Goal: Navigation & Orientation: Find specific page/section

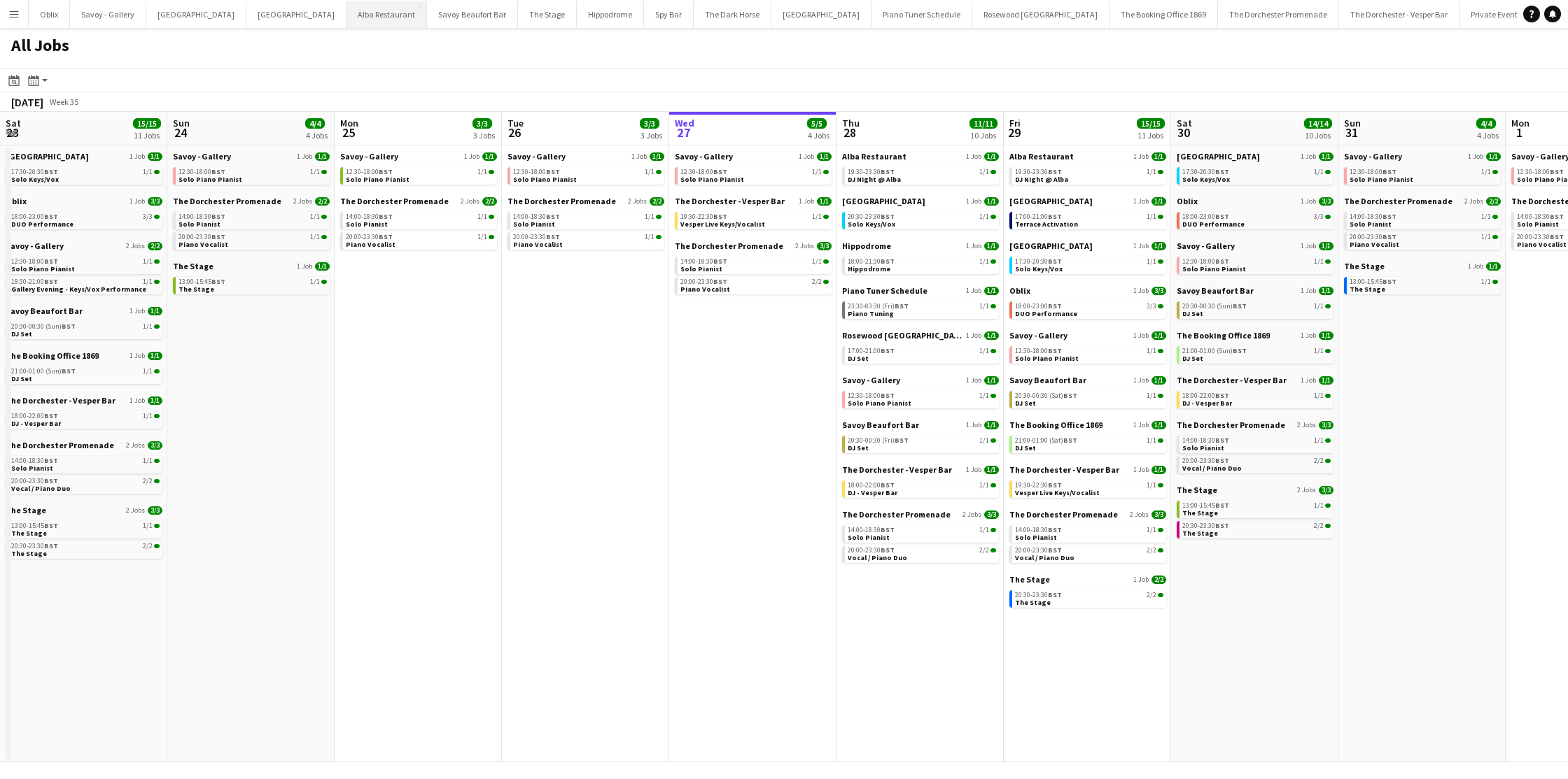
scroll to position [0, 334]
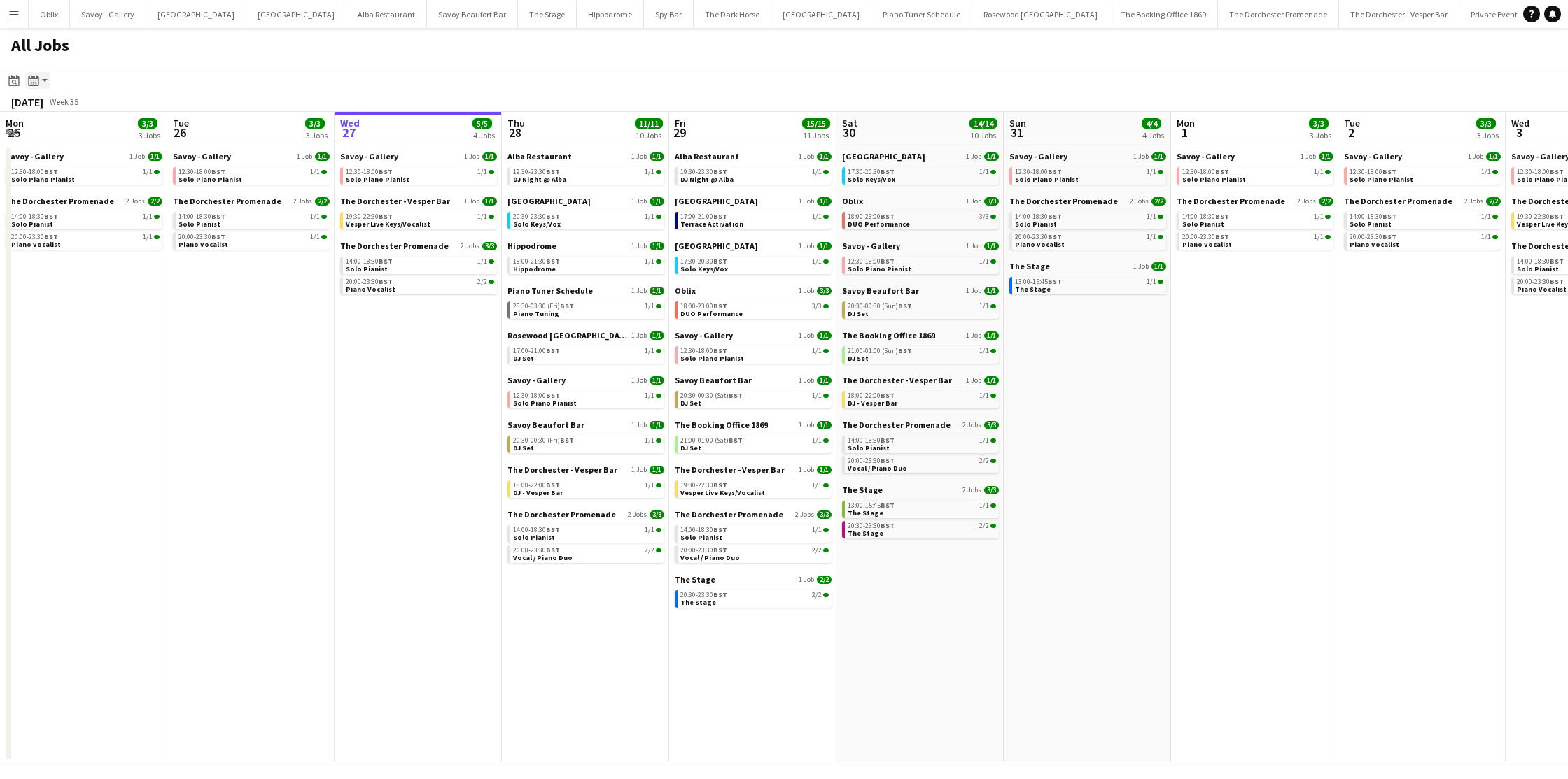
click at [45, 74] on app-action-btn "Month view / Day view" at bounding box center [38, 80] width 25 height 17
click at [82, 72] on app-toolbar "Date picker AUG 2025 AUG 2025 Monday M Tuesday T Wednesday W Thursday T Friday …" at bounding box center [784, 80] width 1568 height 23
click at [11, 14] on app-icon "Menu" at bounding box center [14, 14] width 11 height 11
click at [312, 50] on div "All Jobs" at bounding box center [784, 48] width 1568 height 41
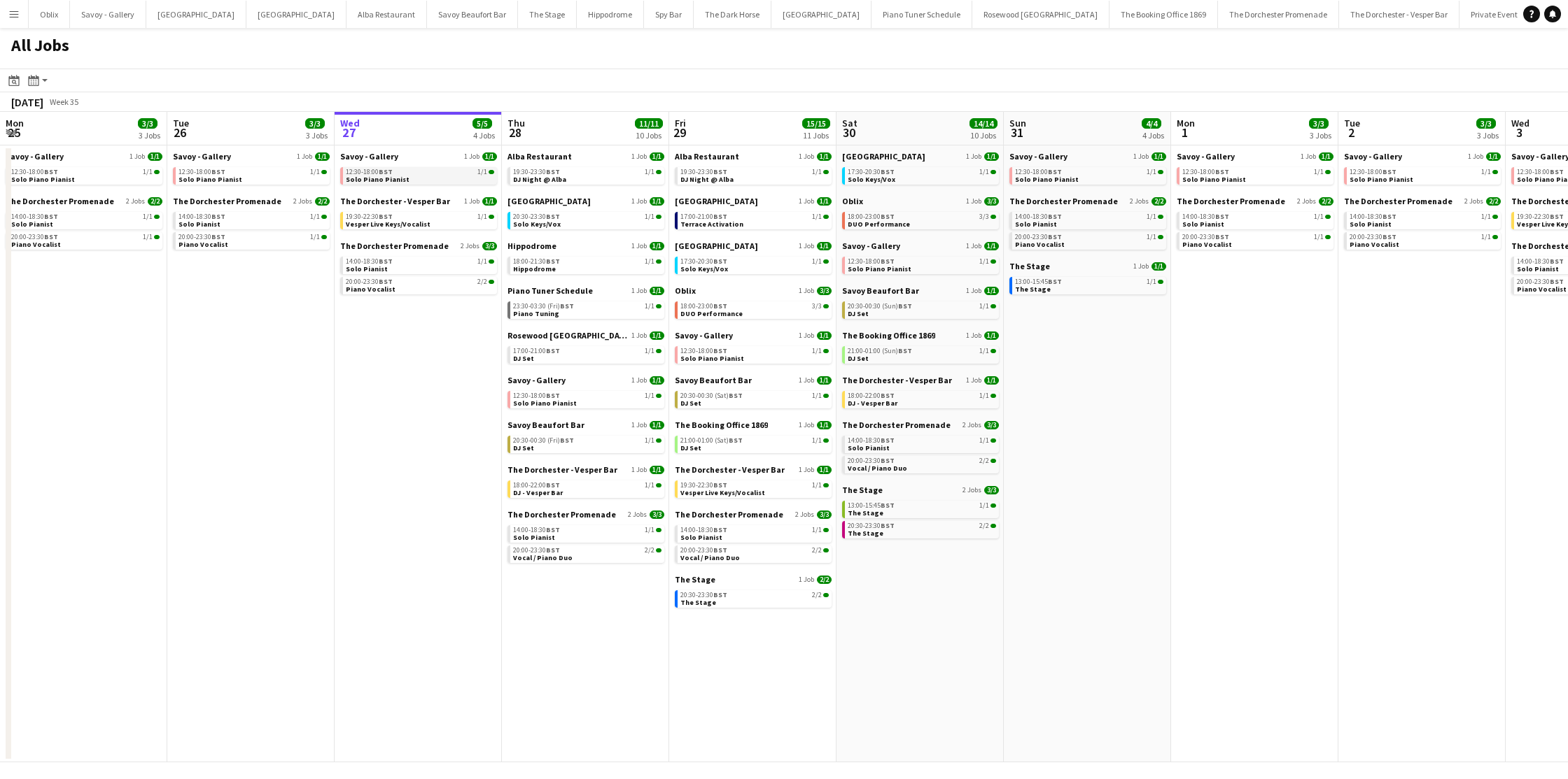
click at [406, 174] on div "12:30-18:00 BST 1/1" at bounding box center [420, 172] width 149 height 7
click at [14, 21] on button "Menu" at bounding box center [14, 14] width 28 height 28
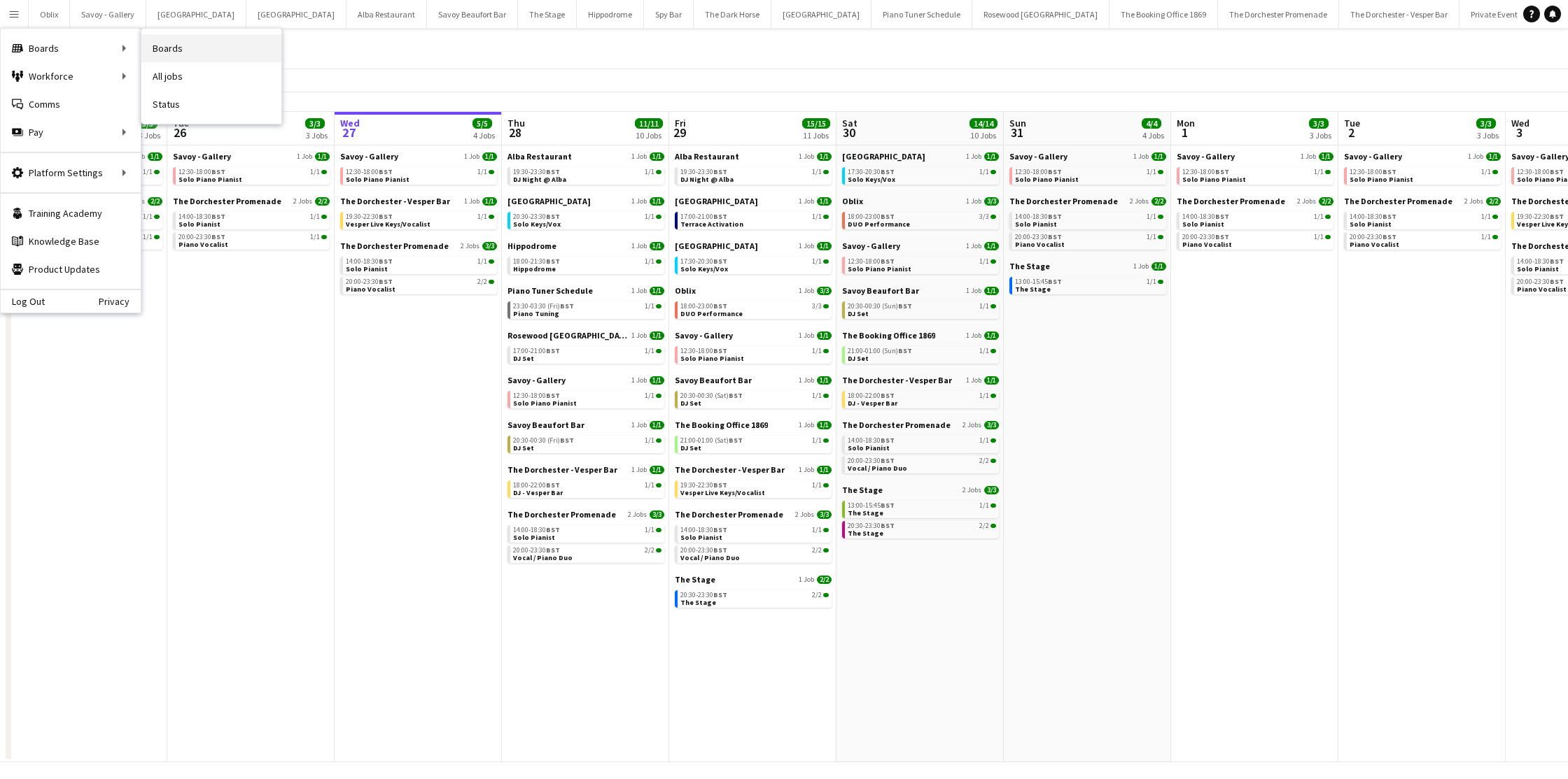
click at [202, 55] on link "Boards" at bounding box center [211, 48] width 140 height 28
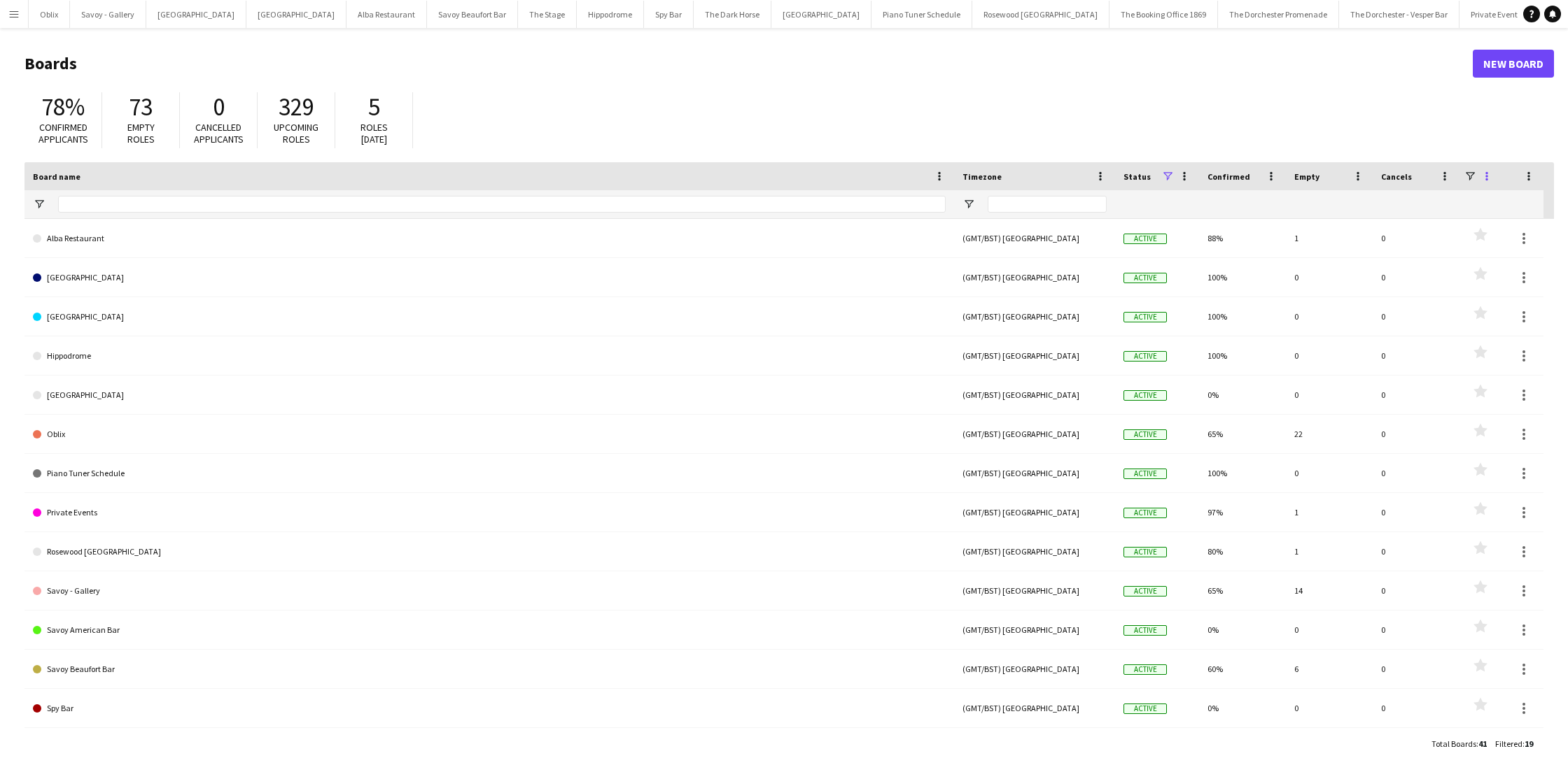
click at [1489, 177] on span at bounding box center [1487, 177] width 13 height 13
click at [1530, 174] on span at bounding box center [1529, 177] width 13 height 13
click at [1449, 123] on div "78% Confirmed applicants 73 Empty roles 0 Cancelled applicants 329 Upcoming rol…" at bounding box center [789, 123] width 1529 height 77
drag, startPoint x: 132, startPoint y: 121, endPoint x: 69, endPoint y: 119, distance: 63.0
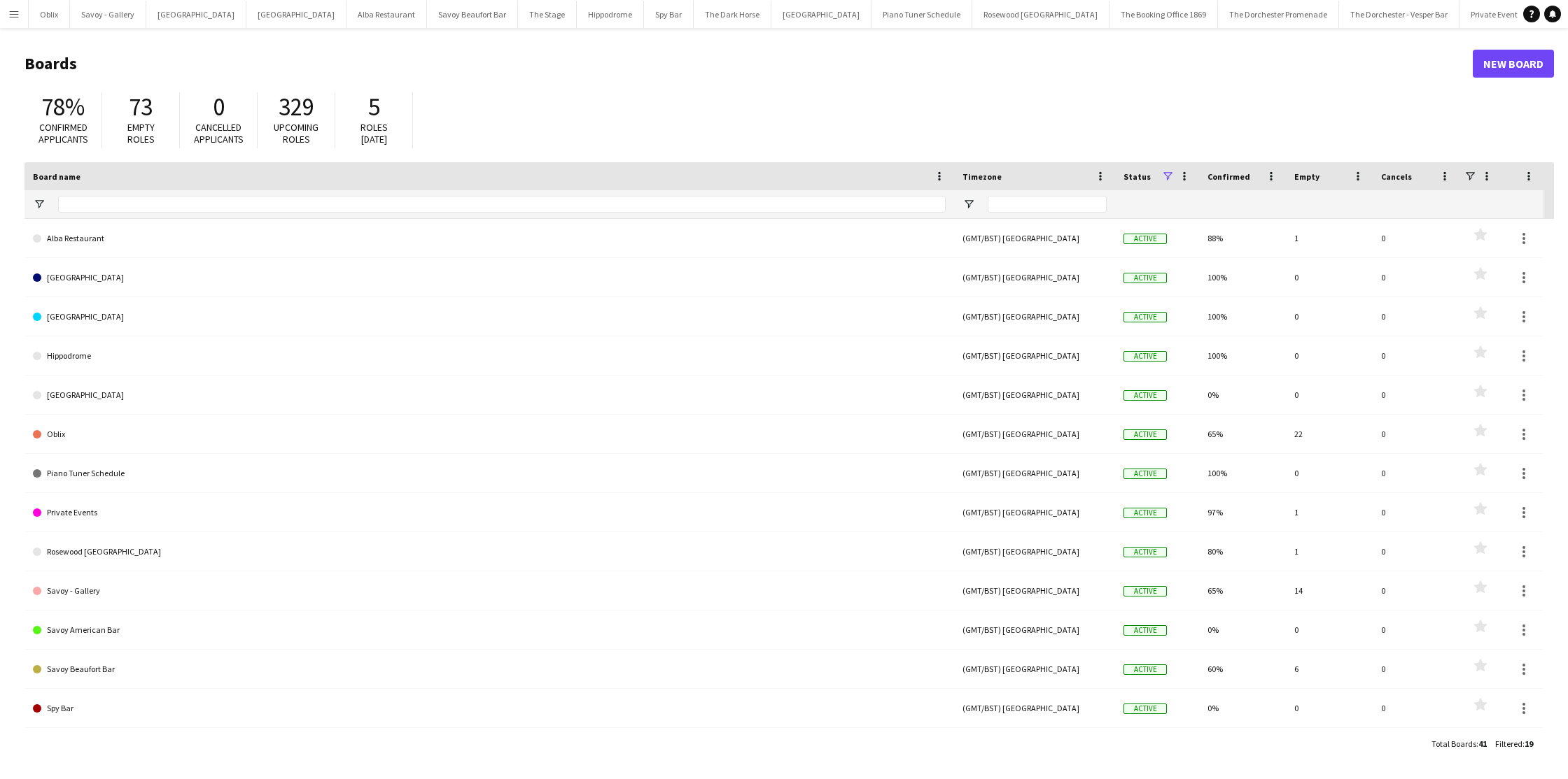
click at [125, 121] on div "73 Empty roles" at bounding box center [141, 121] width 77 height 56
click at [40, 116] on div "78%" at bounding box center [63, 107] width 49 height 30
click at [6, 14] on button "Menu" at bounding box center [14, 14] width 28 height 28
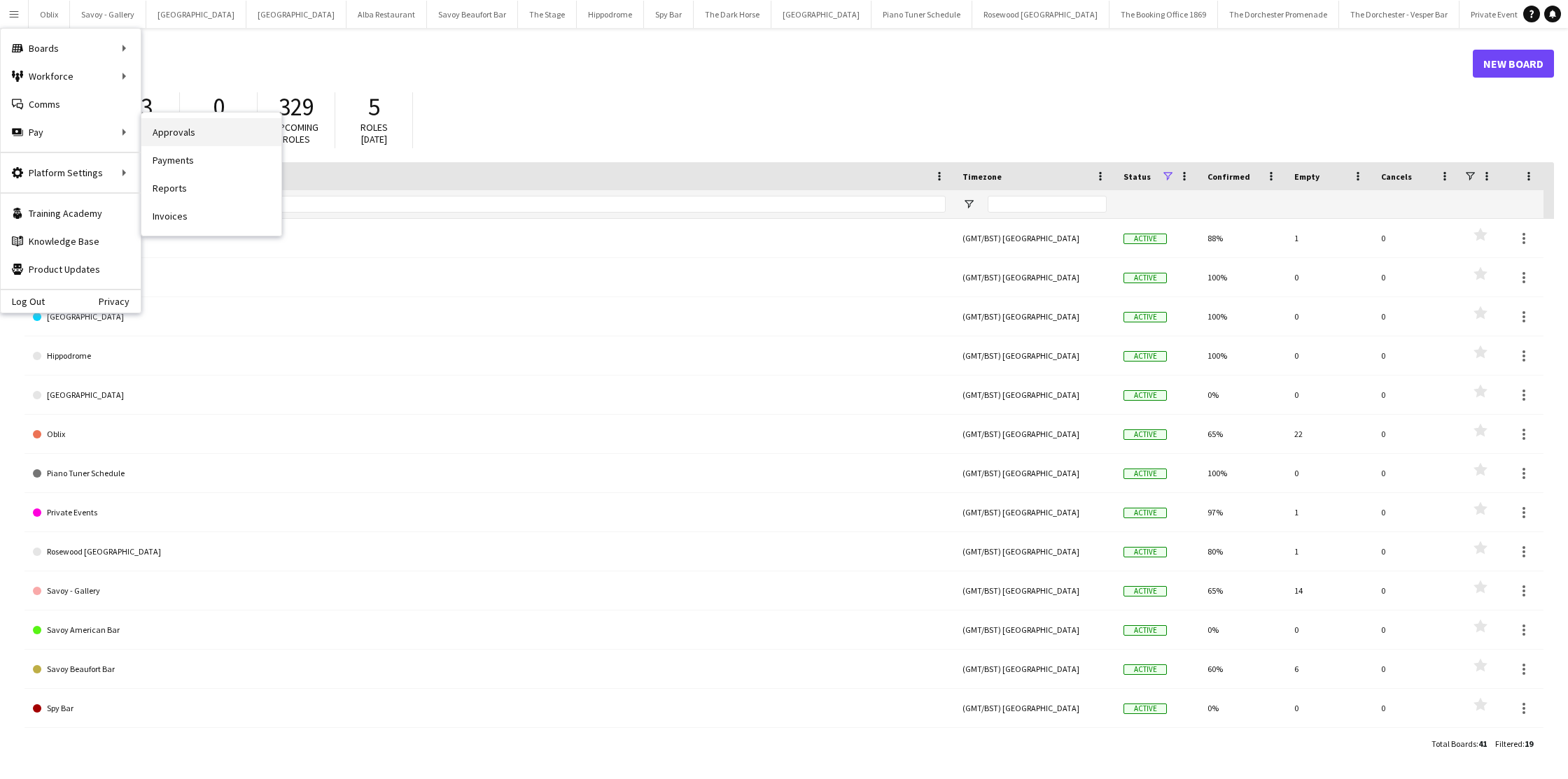
click at [191, 127] on link "Approvals" at bounding box center [211, 131] width 140 height 28
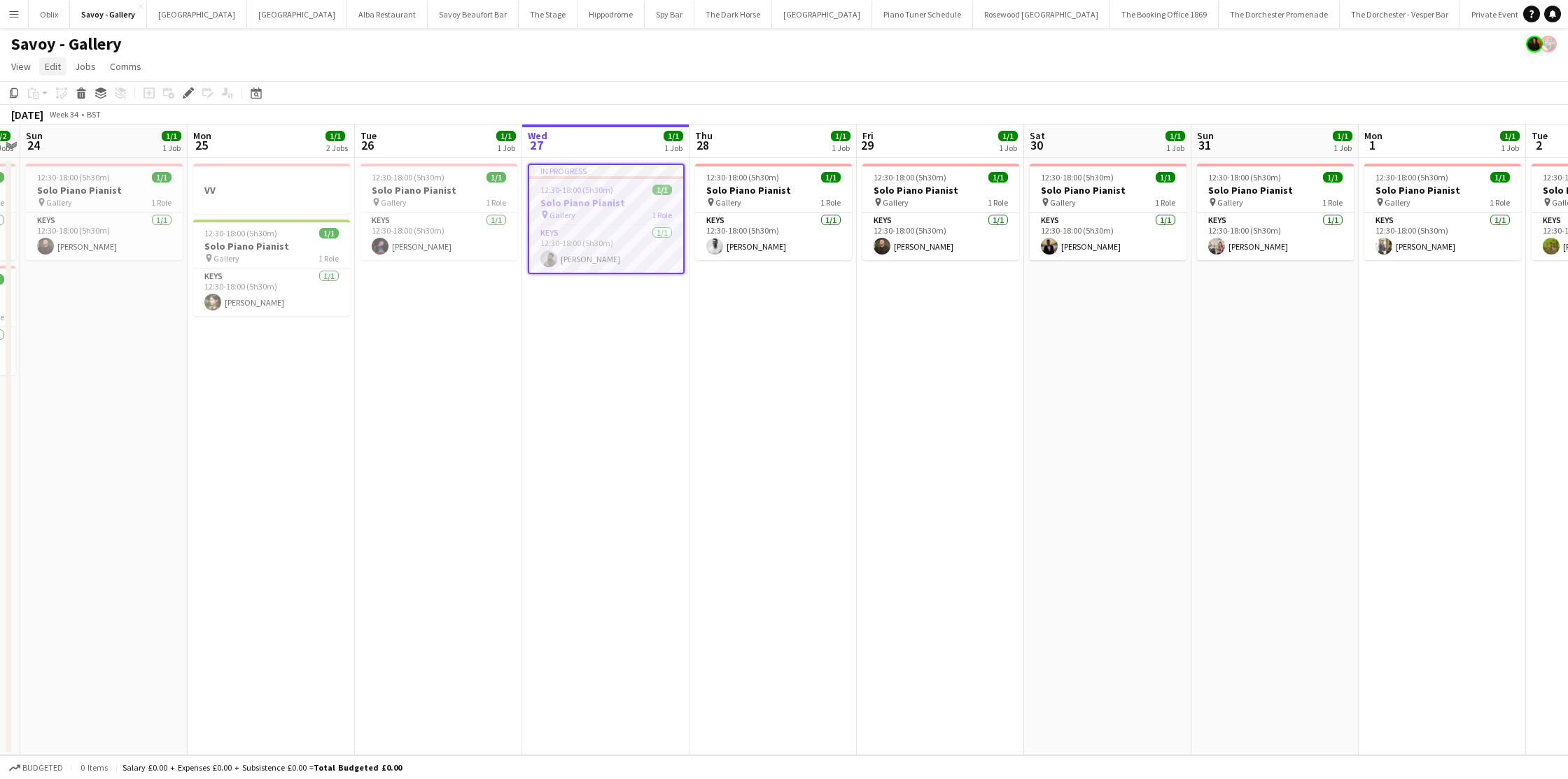
click at [61, 72] on link "Edit" at bounding box center [53, 67] width 27 height 18
click at [27, 69] on span "View" at bounding box center [21, 67] width 20 height 13
click at [87, 68] on span "Jobs" at bounding box center [85, 67] width 21 height 13
click at [55, 67] on span "Edit" at bounding box center [53, 67] width 16 height 13
click at [557, 635] on app-date-cell "In progress 12:30-18:00 (5h30m) 1/1 Solo Piano Pianist pin Gallery 1 Role Keys …" at bounding box center [606, 457] width 168 height 597
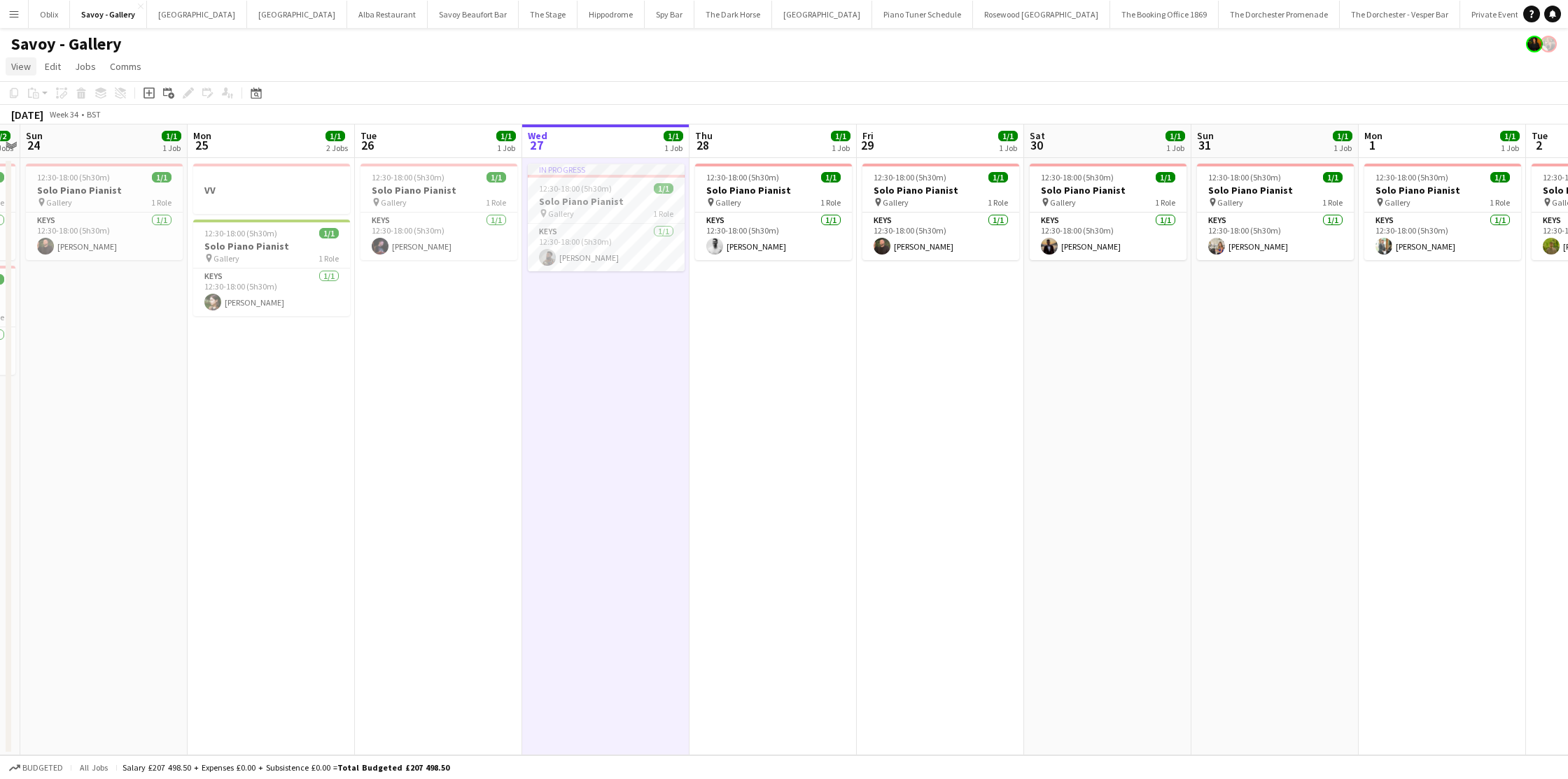
click at [23, 70] on span "View" at bounding box center [21, 67] width 20 height 13
click at [96, 65] on link "Jobs" at bounding box center [86, 67] width 32 height 18
click at [55, 65] on span "Edit" at bounding box center [53, 67] width 16 height 13
click at [115, 65] on span "Comms" at bounding box center [125, 67] width 32 height 13
click at [33, 65] on link "View" at bounding box center [21, 67] width 31 height 18
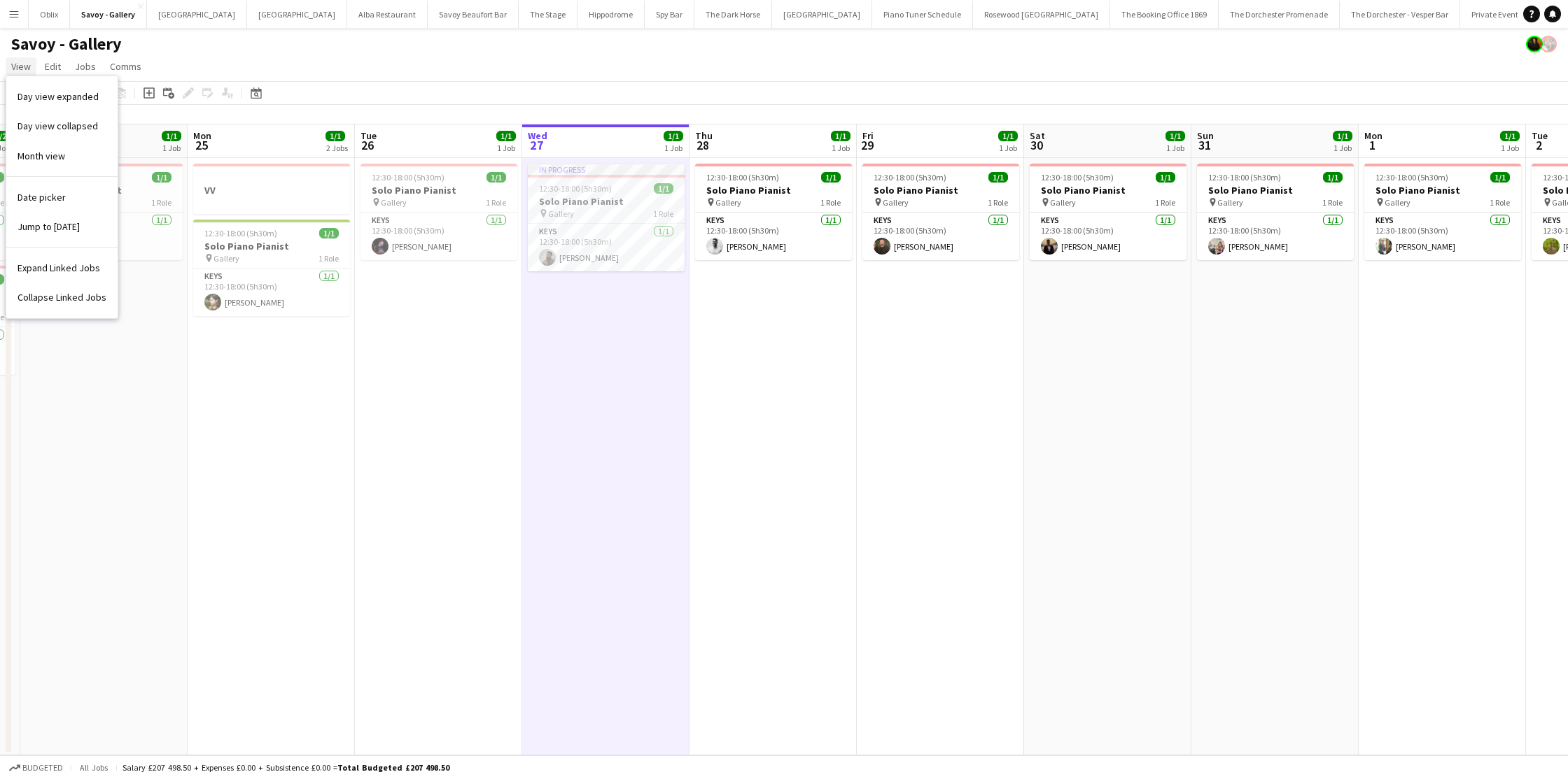
click at [33, 65] on link "View" at bounding box center [21, 67] width 31 height 18
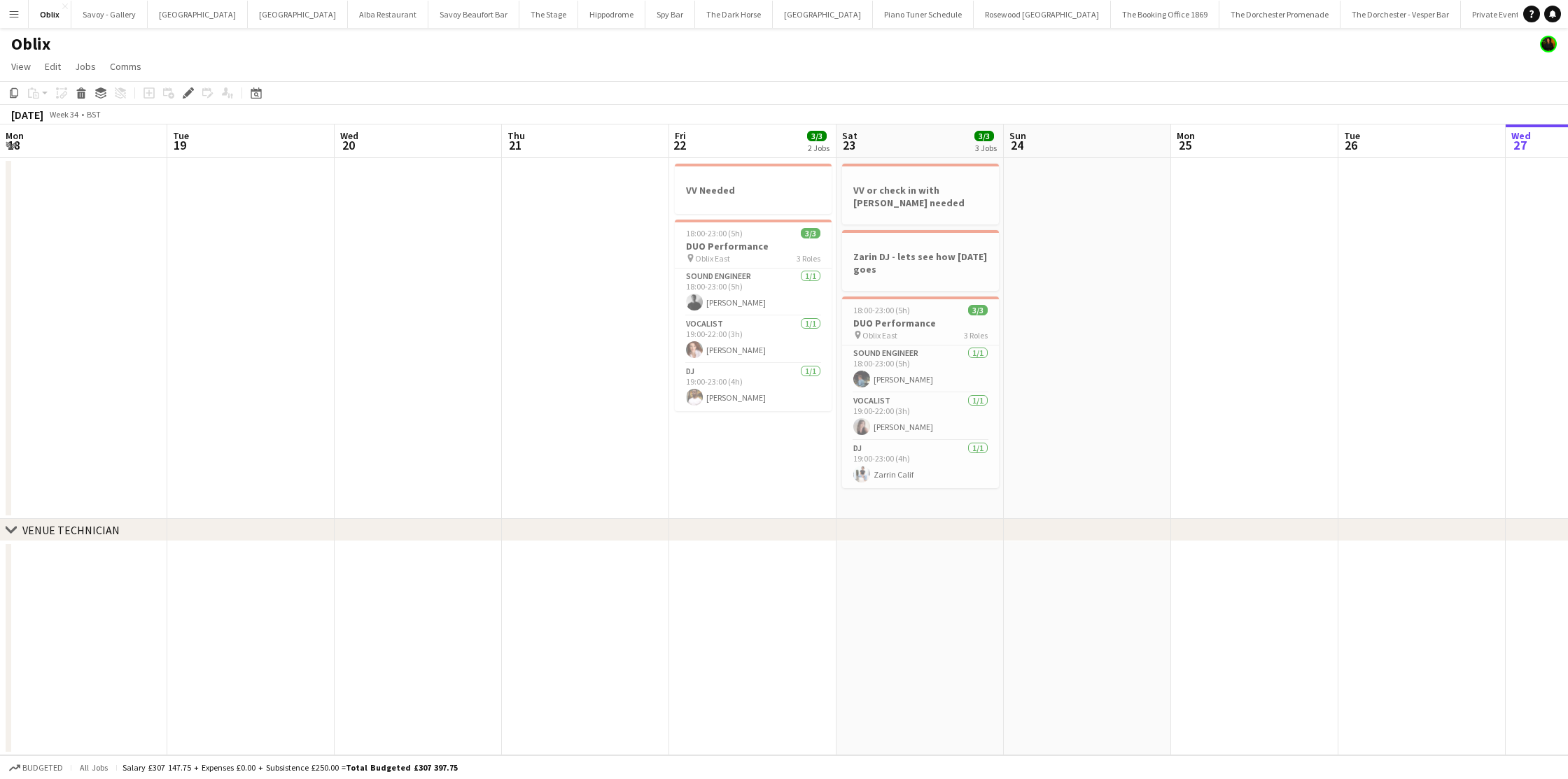
scroll to position [0, 282]
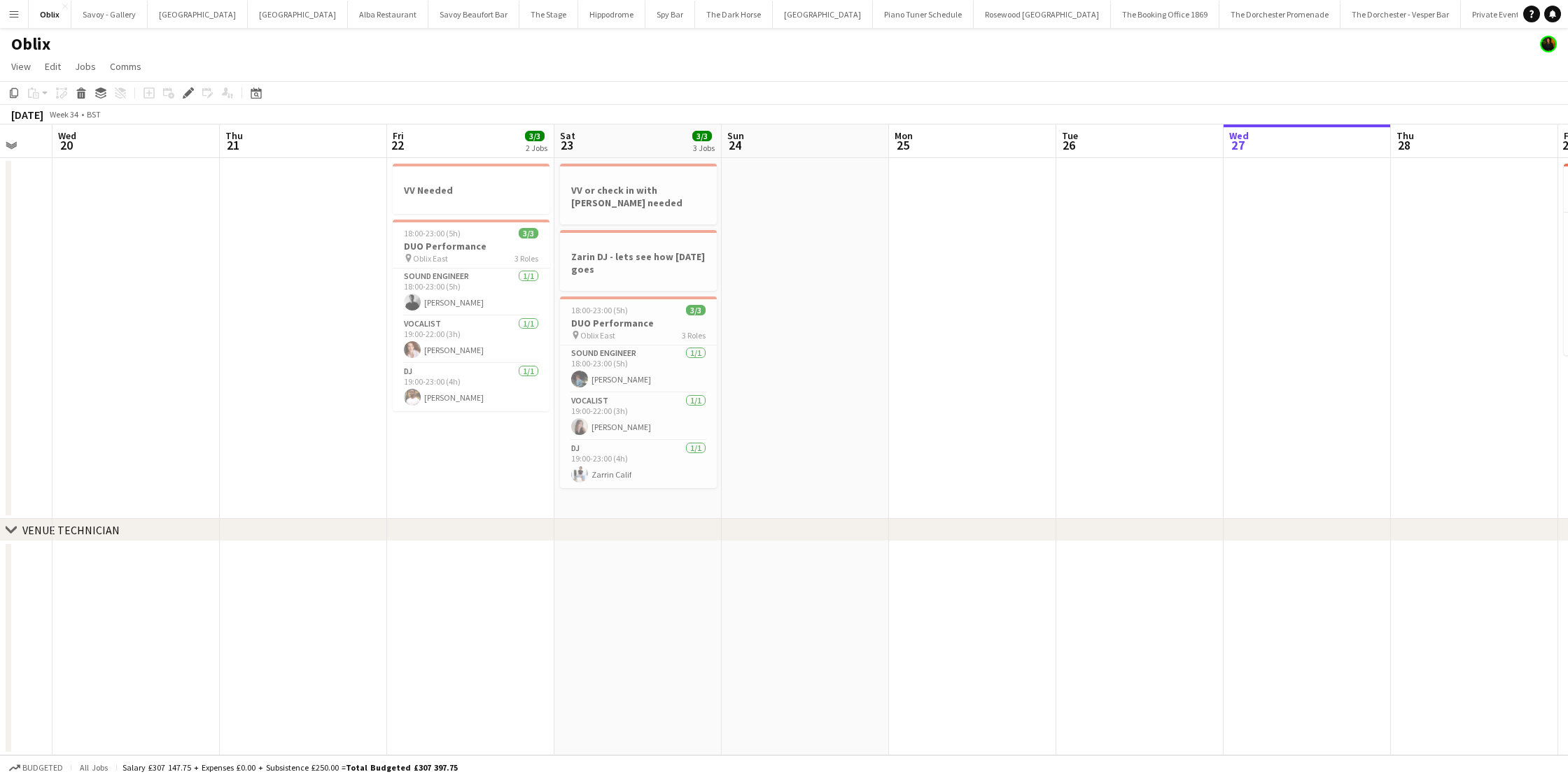
click at [14, 17] on app-icon "Menu" at bounding box center [14, 14] width 11 height 11
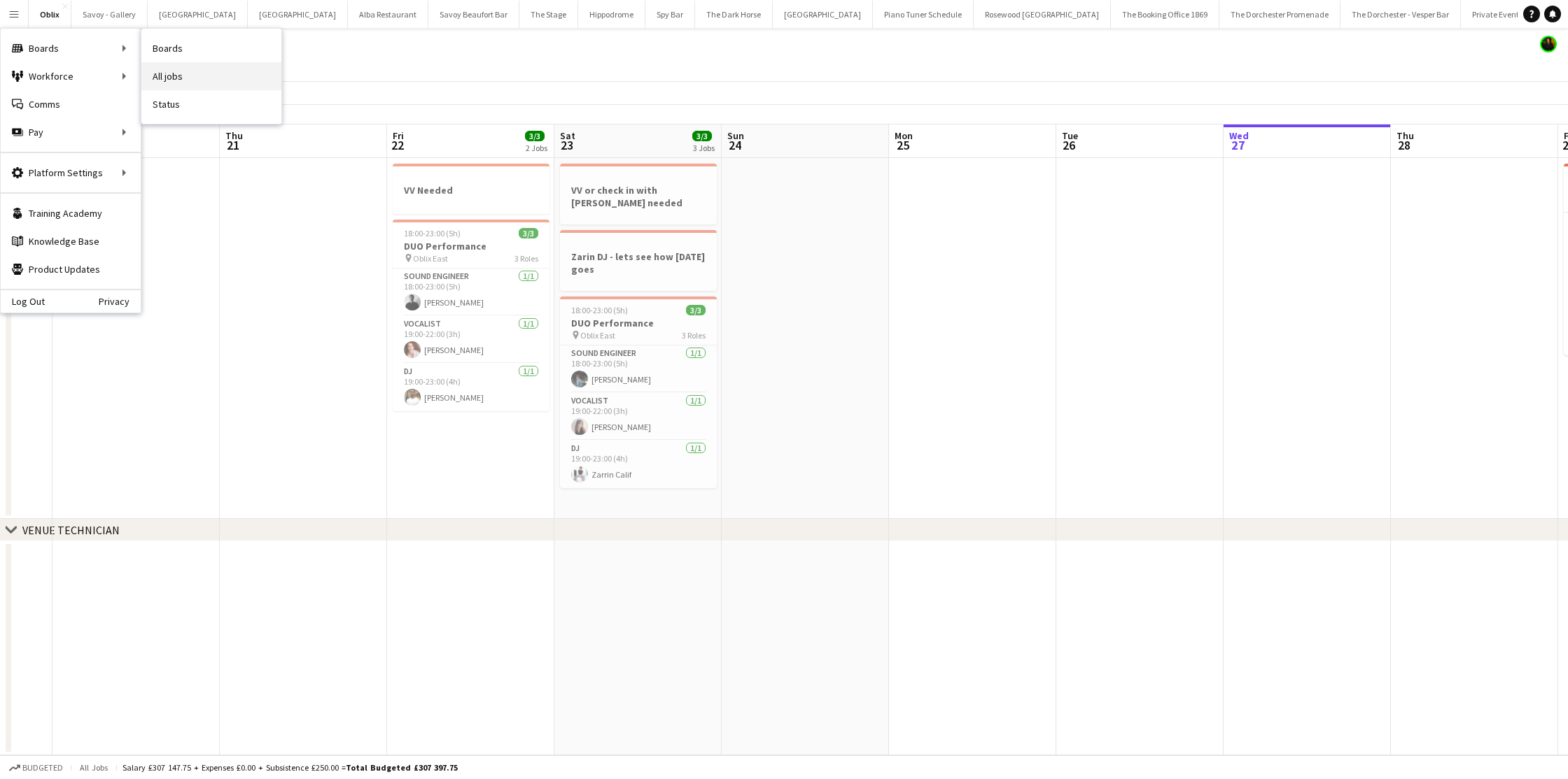
click at [199, 77] on link "All jobs" at bounding box center [211, 76] width 140 height 28
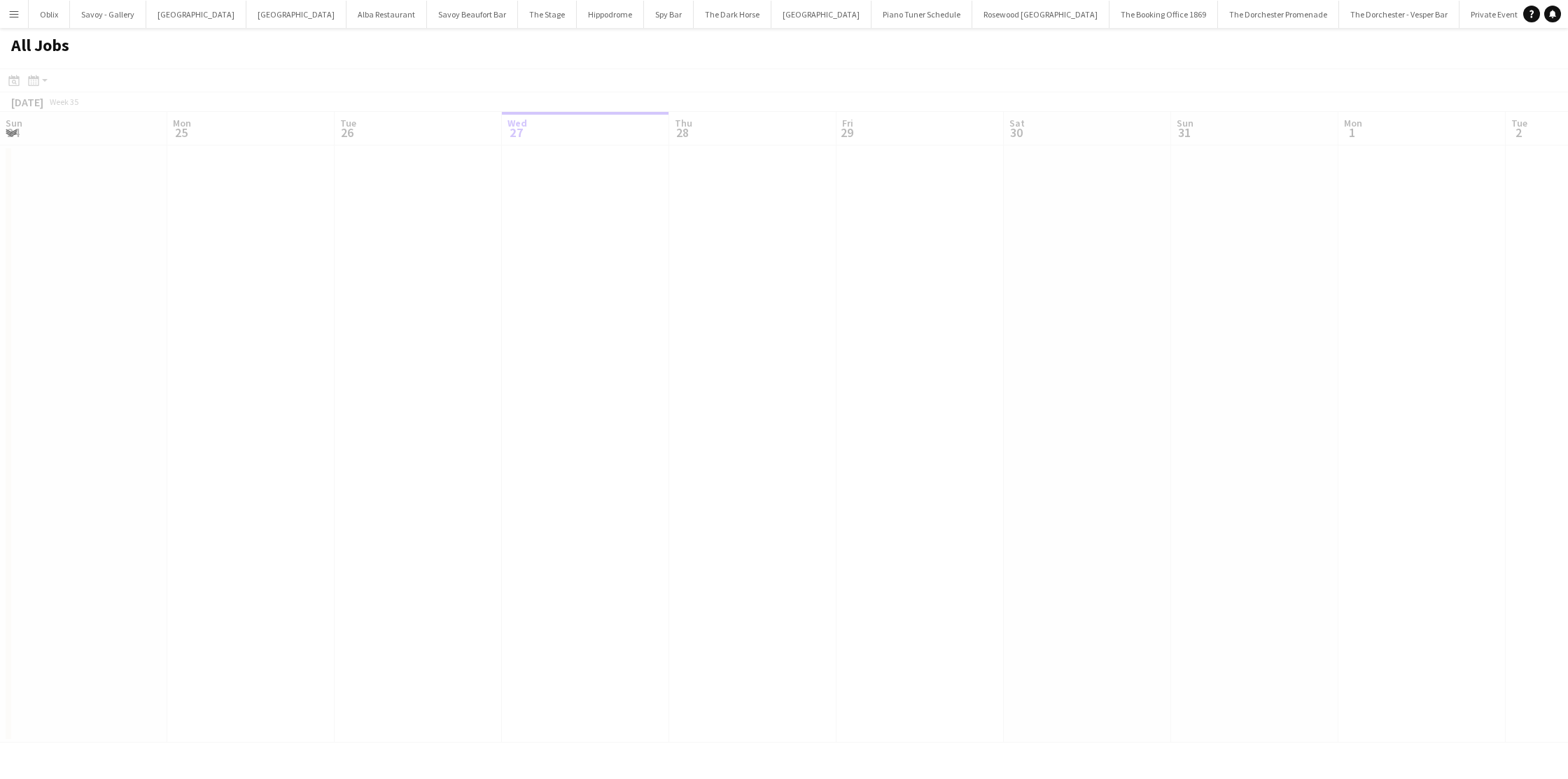
scroll to position [0, 334]
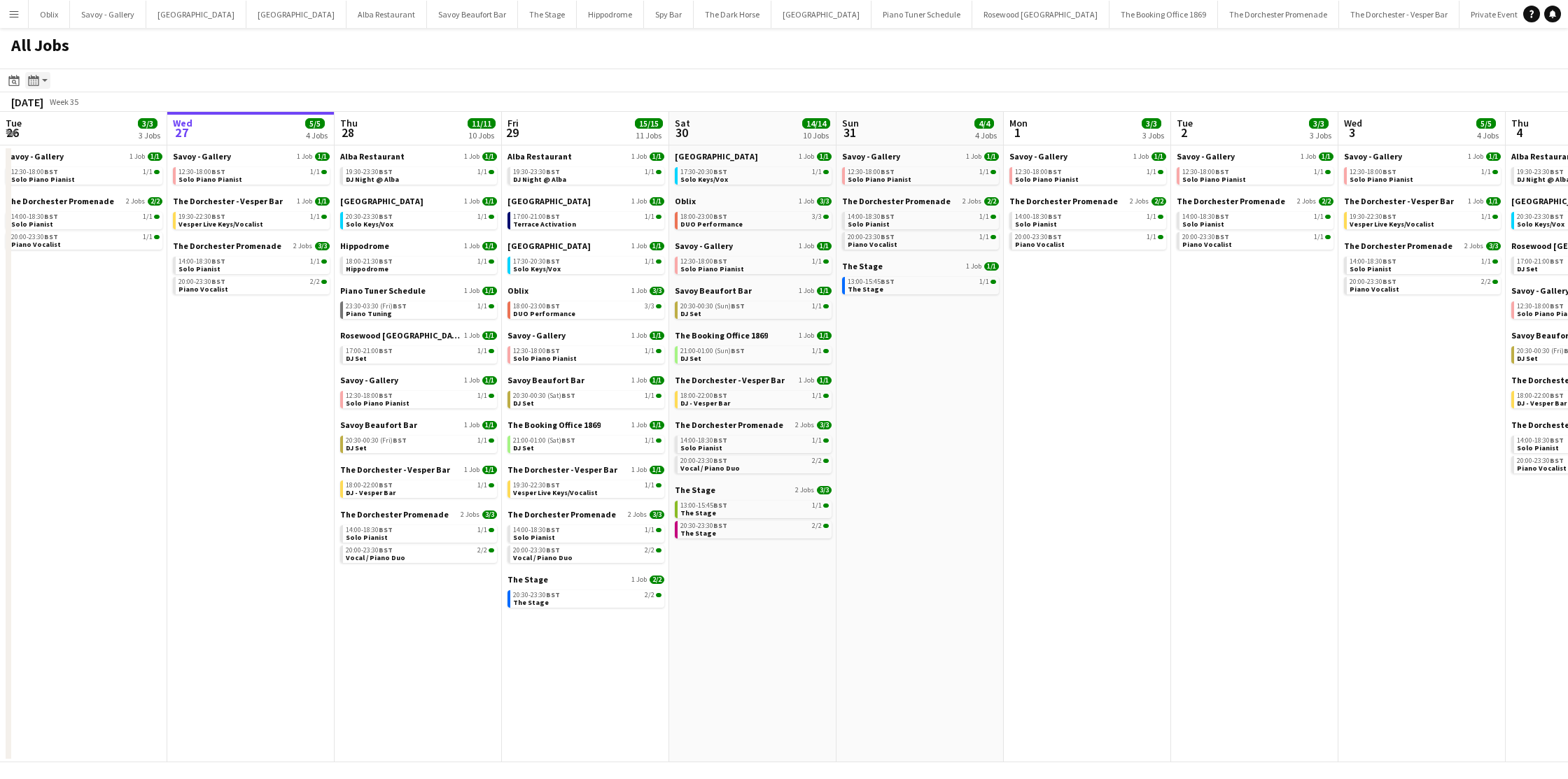
click at [48, 81] on app-action-btn "Month view / Day view" at bounding box center [38, 80] width 25 height 17
click at [14, 81] on icon at bounding box center [14, 82] width 5 height 5
drag, startPoint x: 247, startPoint y: 84, endPoint x: 133, endPoint y: 83, distance: 114.0
click at [242, 85] on app-toolbar "Date picker AUG 2025 AUG 2025 Monday M Tuesday T Wednesday W Thursday T Friday …" at bounding box center [784, 80] width 1568 height 23
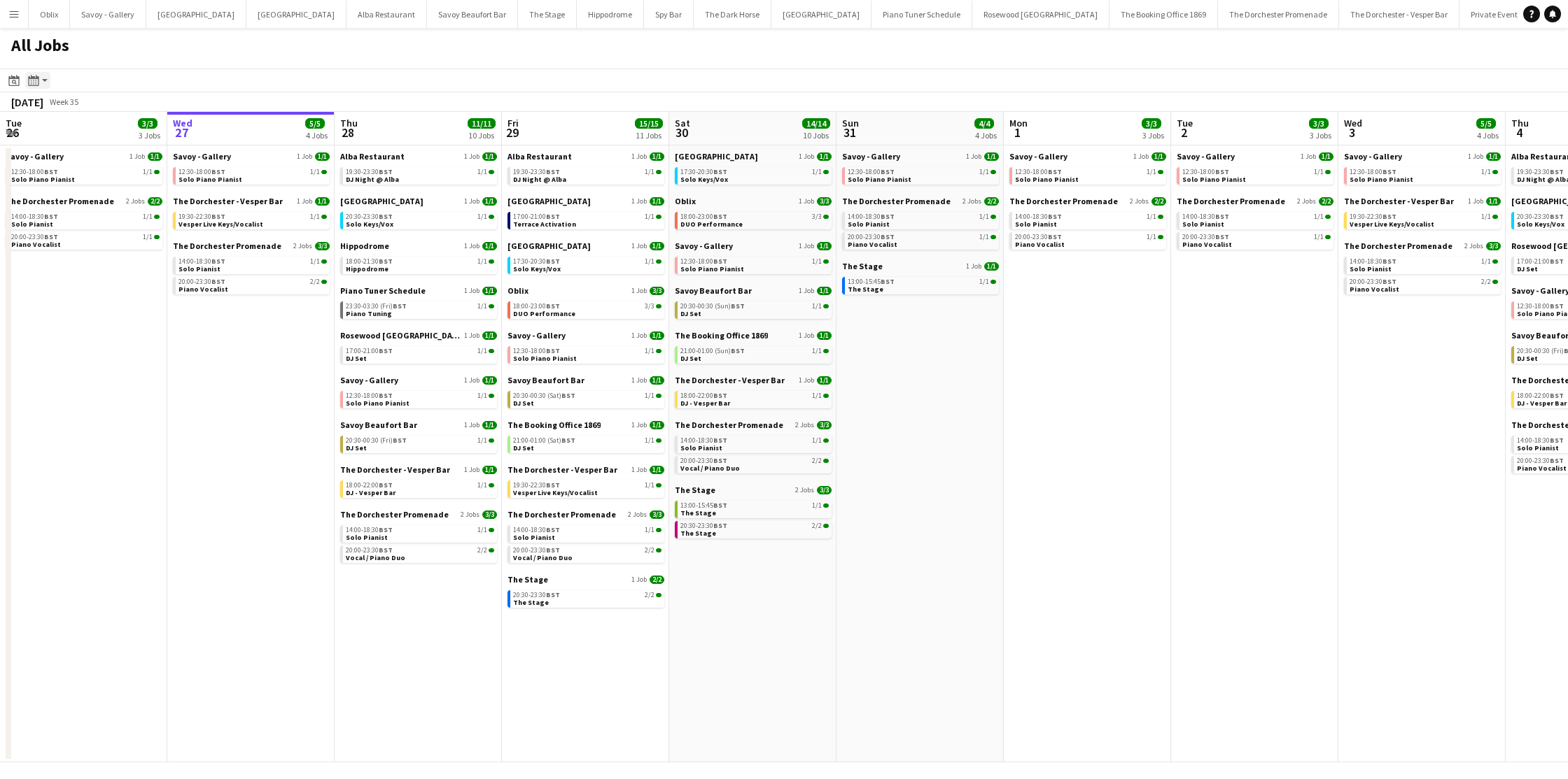
click at [44, 83] on app-action-btn "Month view / Day view" at bounding box center [38, 80] width 25 height 17
click at [114, 74] on app-toolbar "Date picker AUG 2025 AUG 2025 Monday M Tuesday T Wednesday W Thursday T Friday …" at bounding box center [784, 80] width 1568 height 23
click at [44, 86] on app-action-btn "Month view / Day view" at bounding box center [38, 80] width 25 height 17
click at [77, 108] on link "Day view by Board" at bounding box center [75, 107] width 77 height 13
click at [37, 81] on icon "Month view / Day view" at bounding box center [33, 80] width 11 height 11
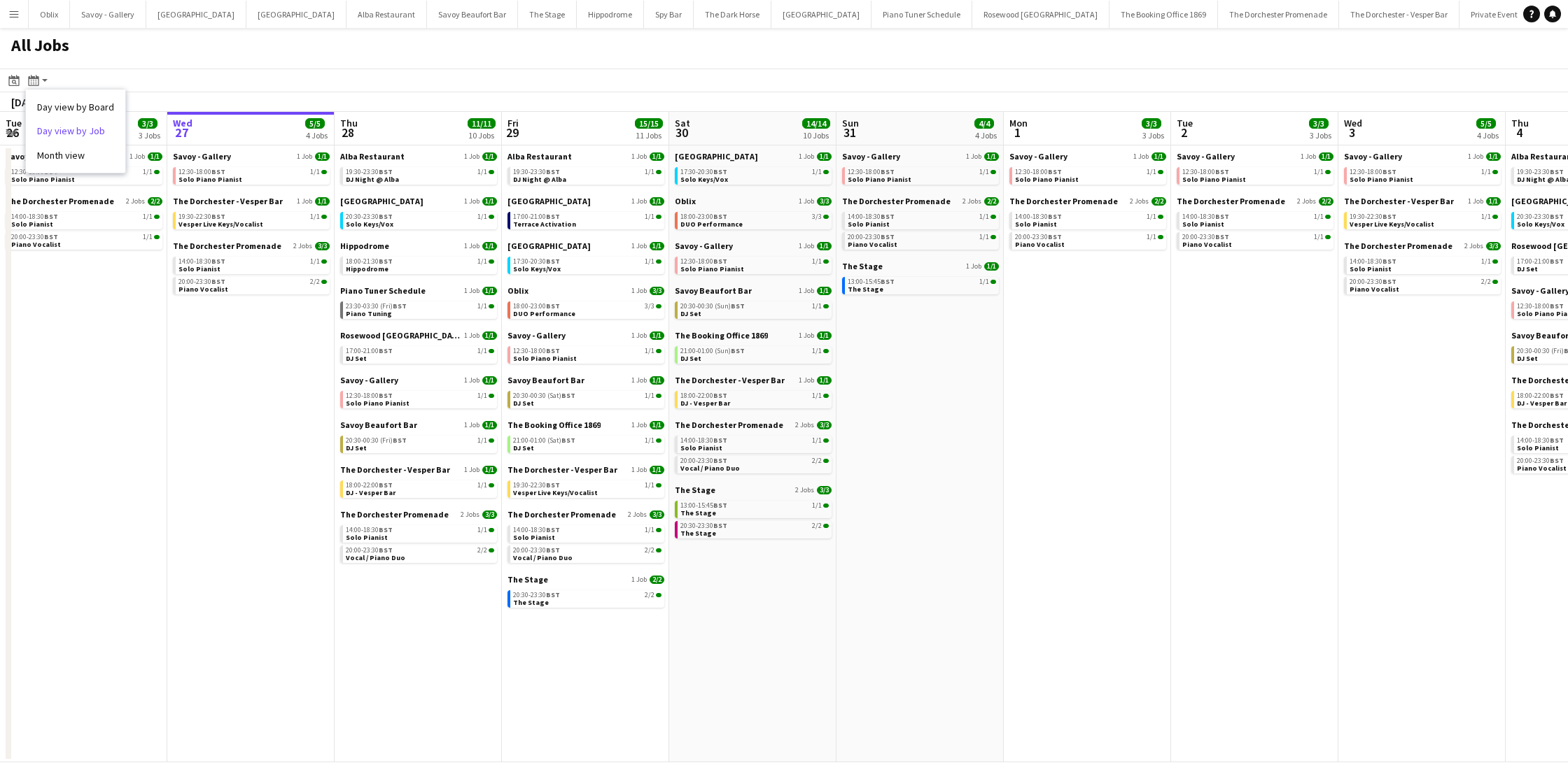
click at [79, 124] on link "Day view by Job" at bounding box center [75, 131] width 77 height 13
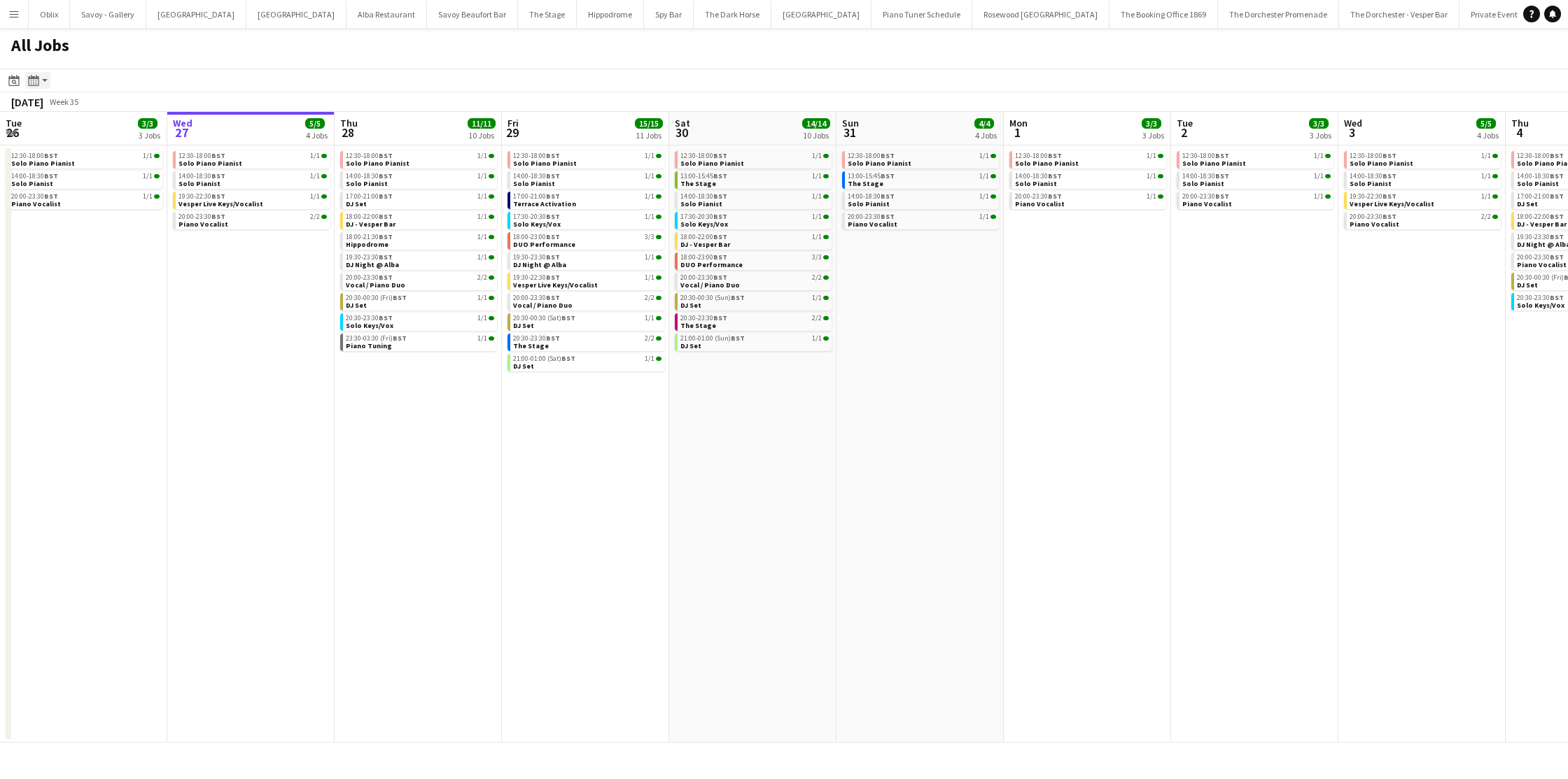
click at [41, 82] on div "Month view / Day view" at bounding box center [33, 80] width 17 height 17
click at [77, 156] on link "Month view" at bounding box center [75, 155] width 77 height 13
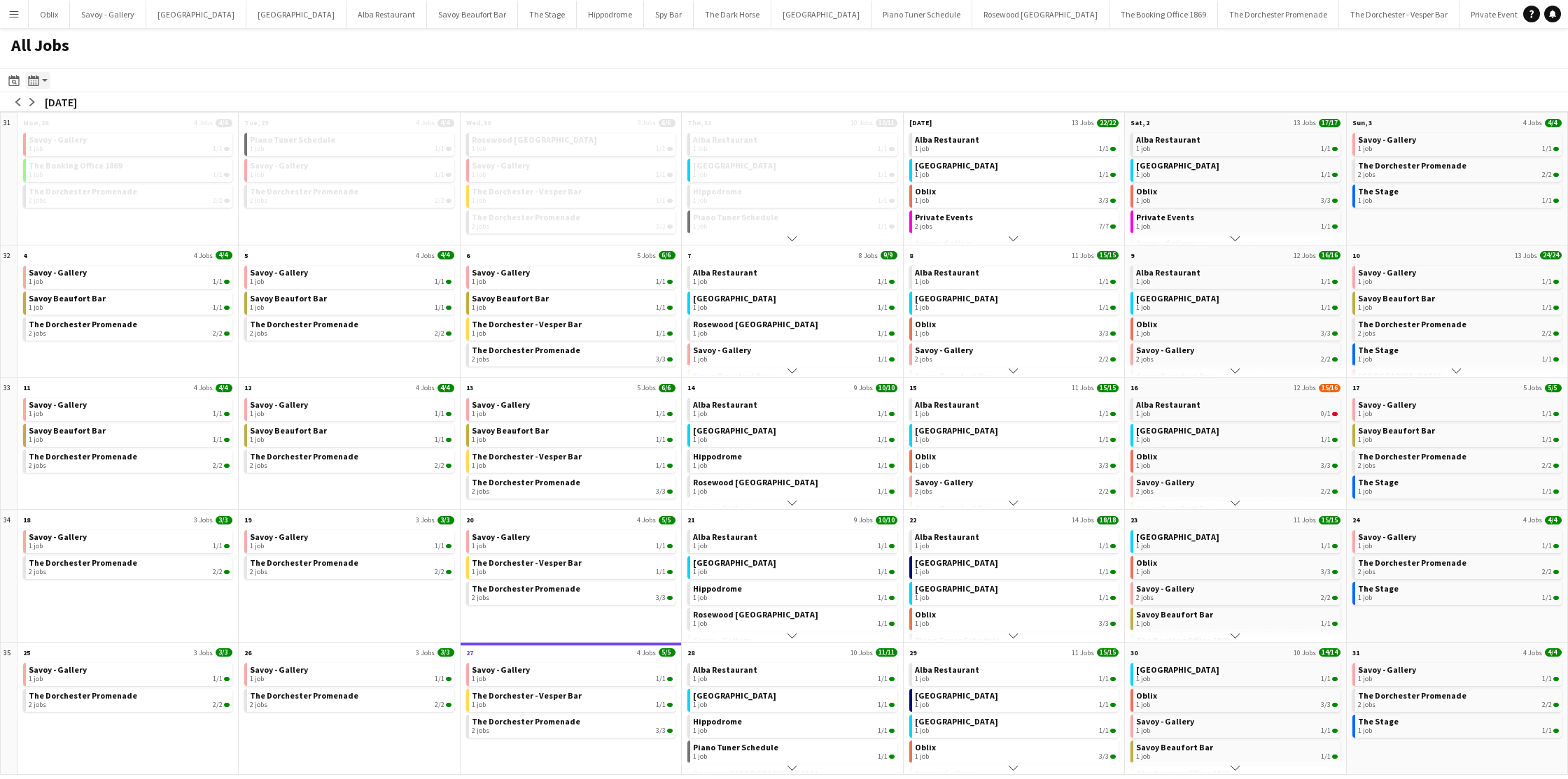
click at [41, 81] on div "Month view / Day view" at bounding box center [33, 80] width 17 height 17
click at [75, 99] on div "Day view by Board Day view by Job Month view" at bounding box center [76, 131] width 101 height 85
click at [69, 105] on link "Day view by Board" at bounding box center [75, 107] width 77 height 13
